Goal: Find specific page/section: Find specific page/section

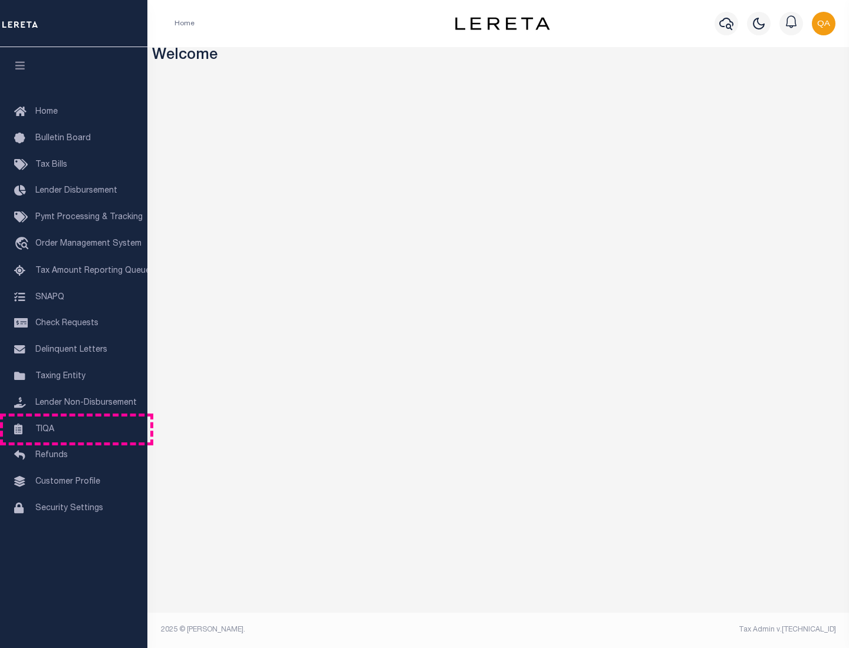
click at [74, 429] on link "TIQA" at bounding box center [73, 430] width 147 height 27
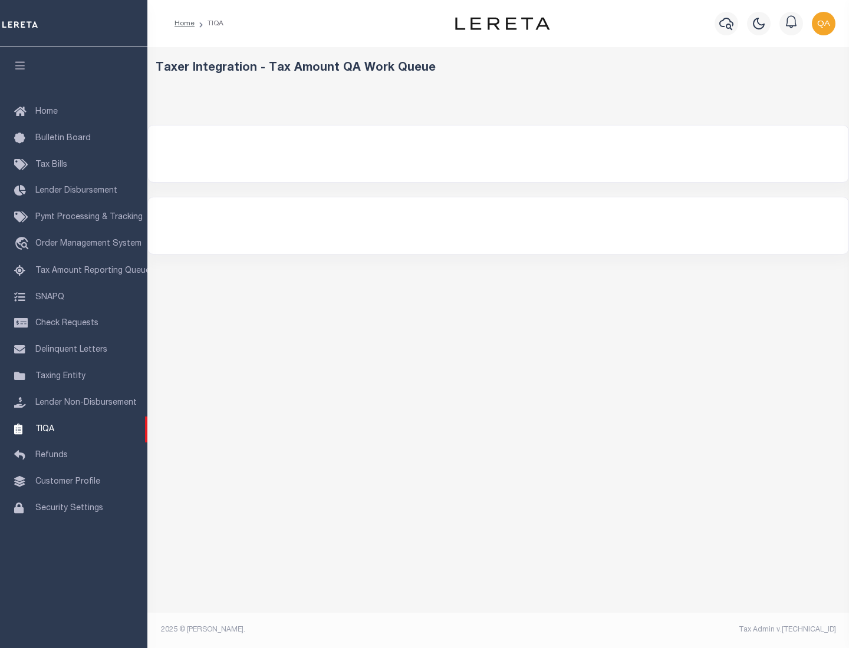
select select "200"
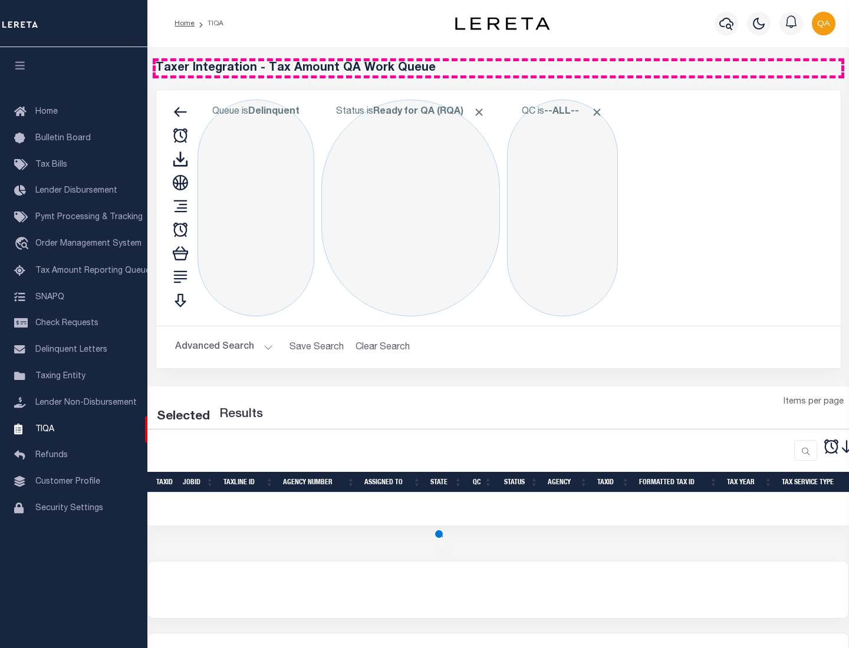
select select "200"
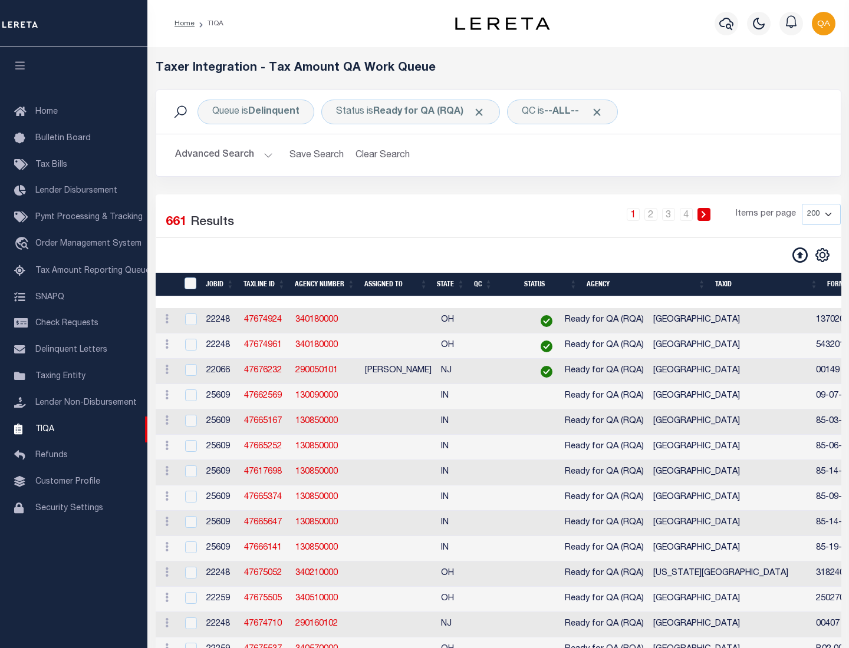
click at [483, 112] on span "Click to Remove" at bounding box center [479, 112] width 12 height 12
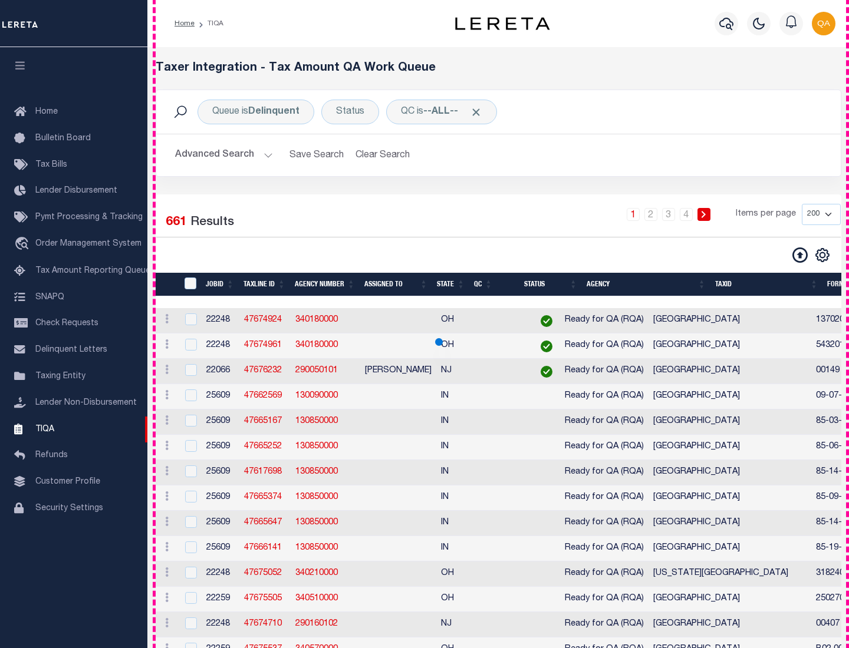
scroll to position [2519, 0]
